Goal: Check status: Check status

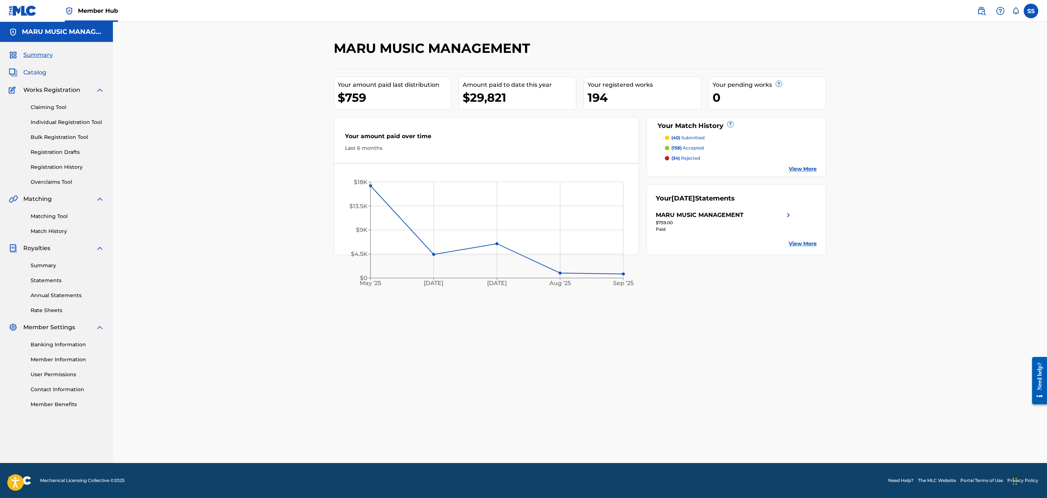
click at [28, 76] on span "Catalog" at bounding box center [34, 72] width 23 height 9
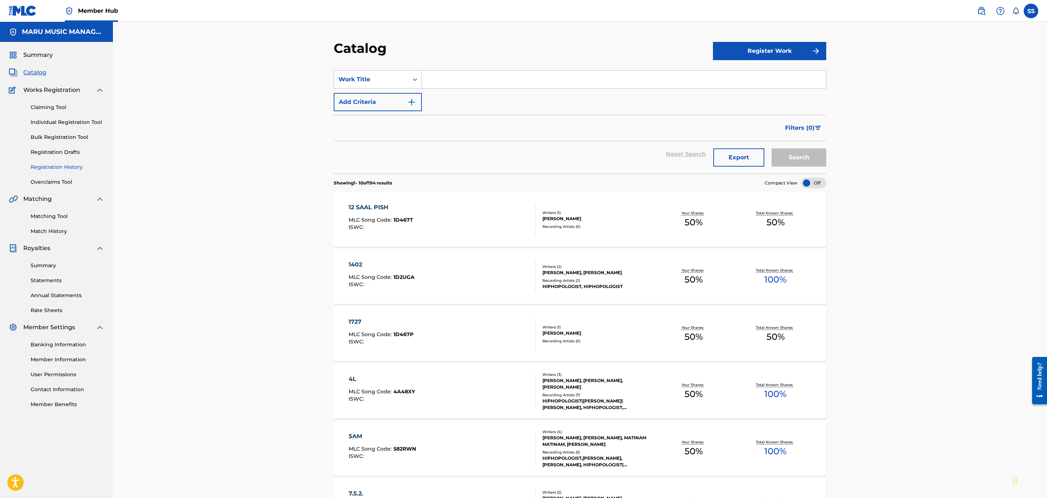
click at [54, 168] on link "Registration History" at bounding box center [68, 167] width 74 height 8
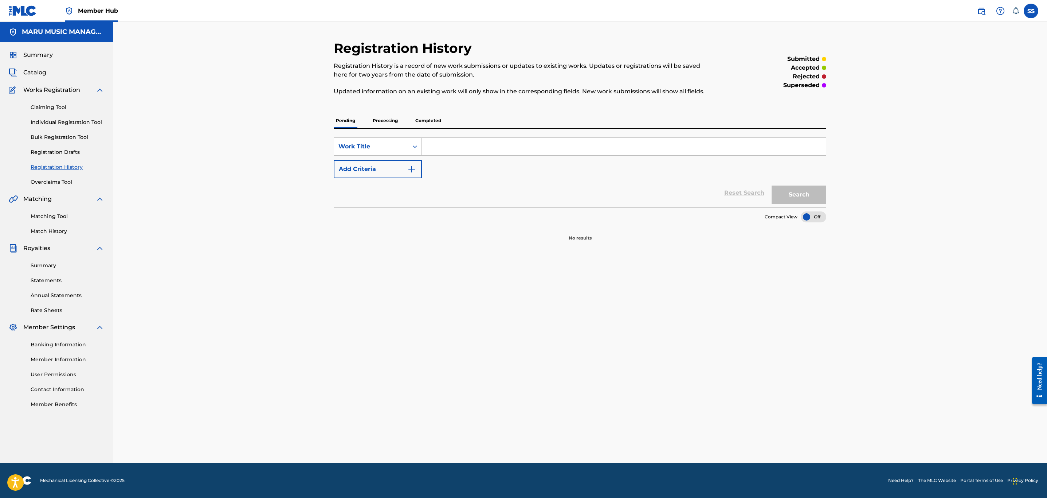
click at [380, 118] on p "Processing" at bounding box center [385, 120] width 30 height 15
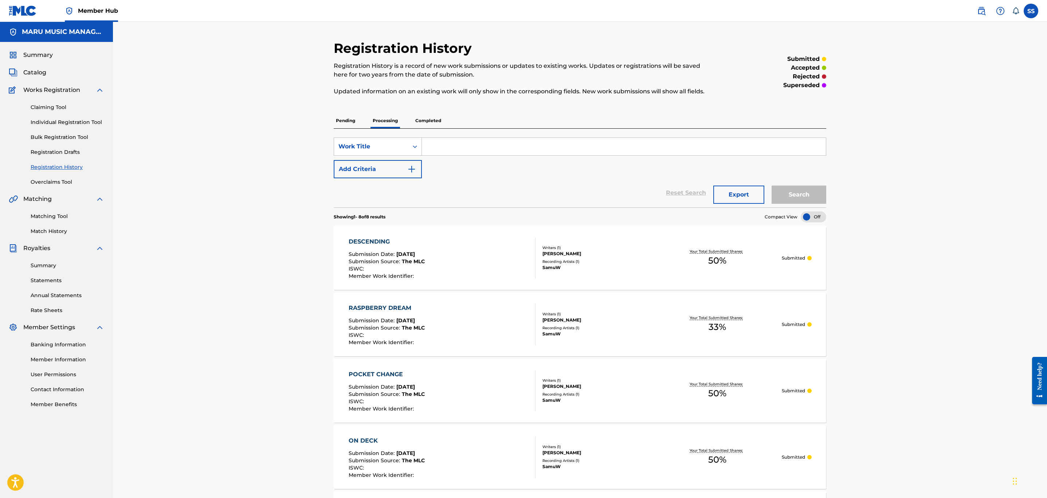
click at [427, 118] on p "Completed" at bounding box center [428, 120] width 30 height 15
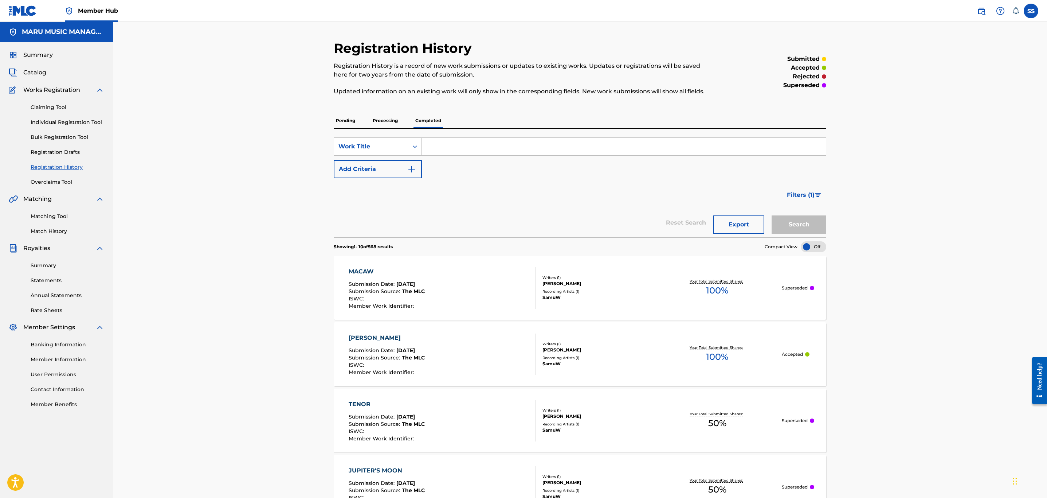
click at [393, 114] on p "Processing" at bounding box center [385, 120] width 30 height 15
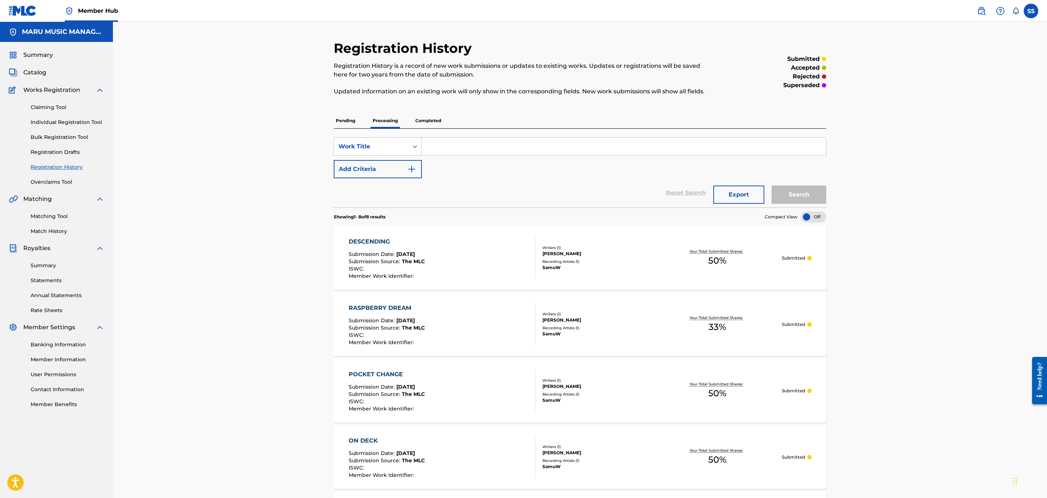
click at [43, 66] on div "Summary Catalog Works Registration Claiming Tool Individual Registration Tool B…" at bounding box center [56, 229] width 113 height 375
click at [38, 74] on span "Catalog" at bounding box center [34, 72] width 23 height 9
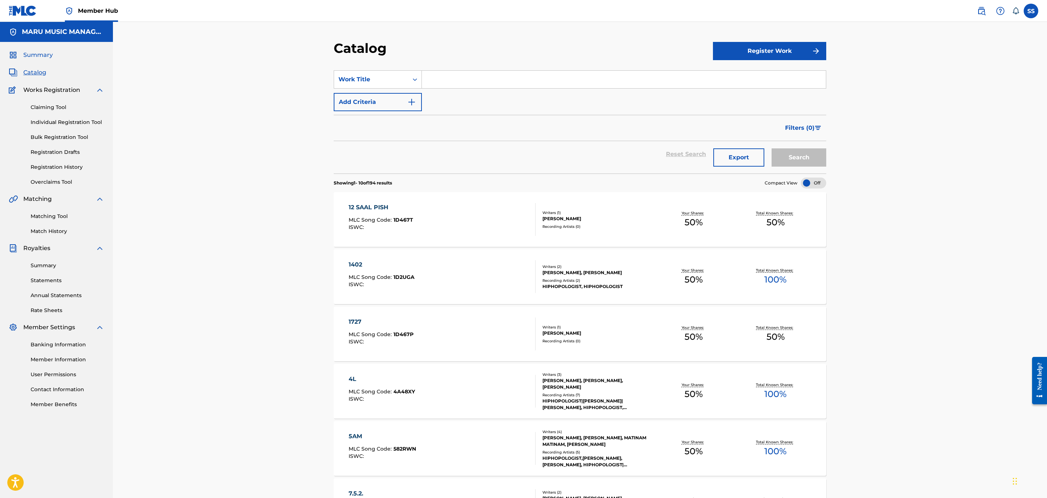
drag, startPoint x: 14, startPoint y: 68, endPoint x: 35, endPoint y: 50, distance: 27.1
click at [16, 67] on div "Summary Catalog Works Registration Claiming Tool Individual Registration Tool B…" at bounding box center [56, 229] width 113 height 375
click at [35, 51] on span "Summary" at bounding box center [38, 55] width 30 height 9
